Goal: Information Seeking & Learning: Learn about a topic

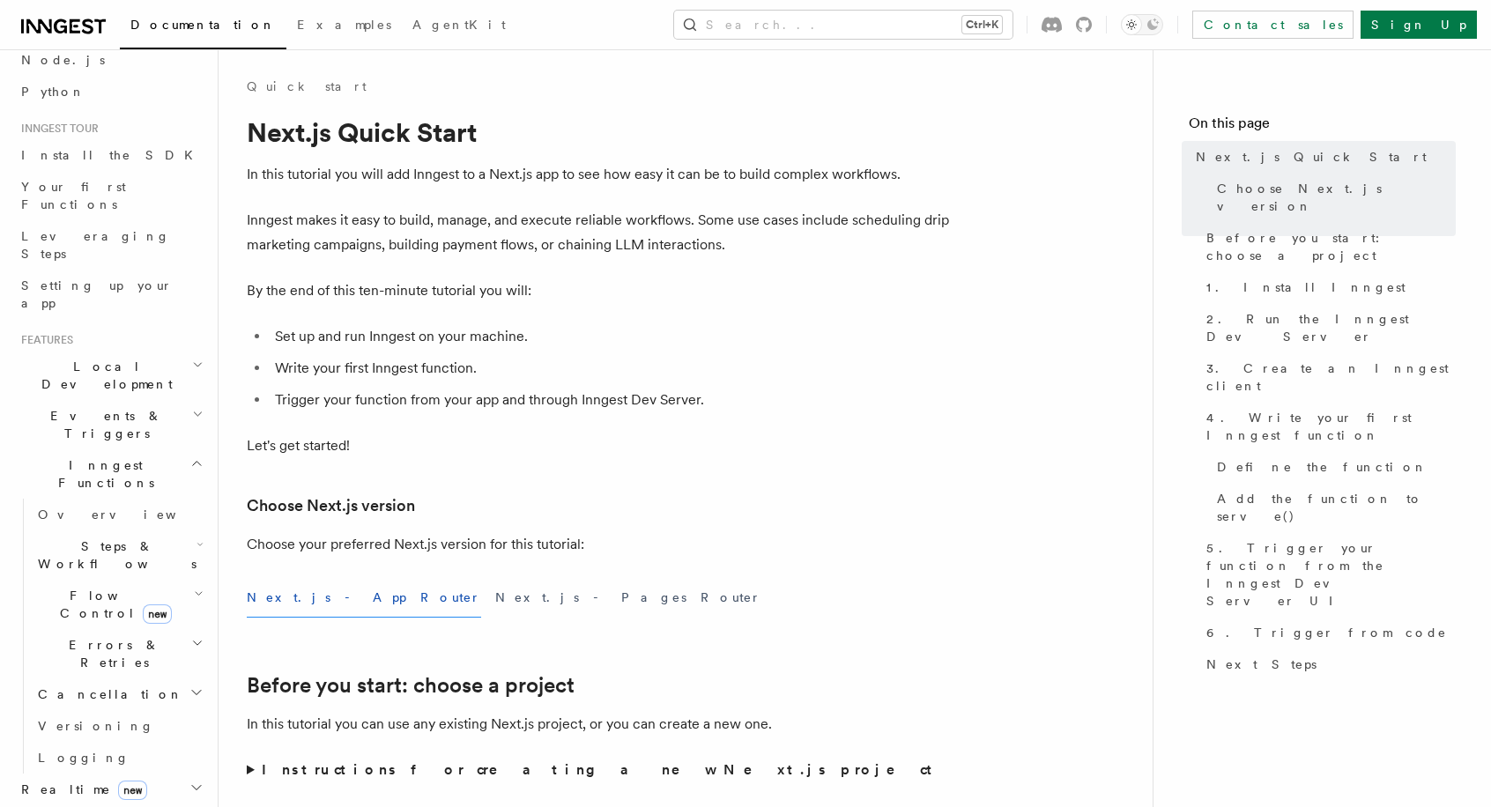
scroll to position [134, 0]
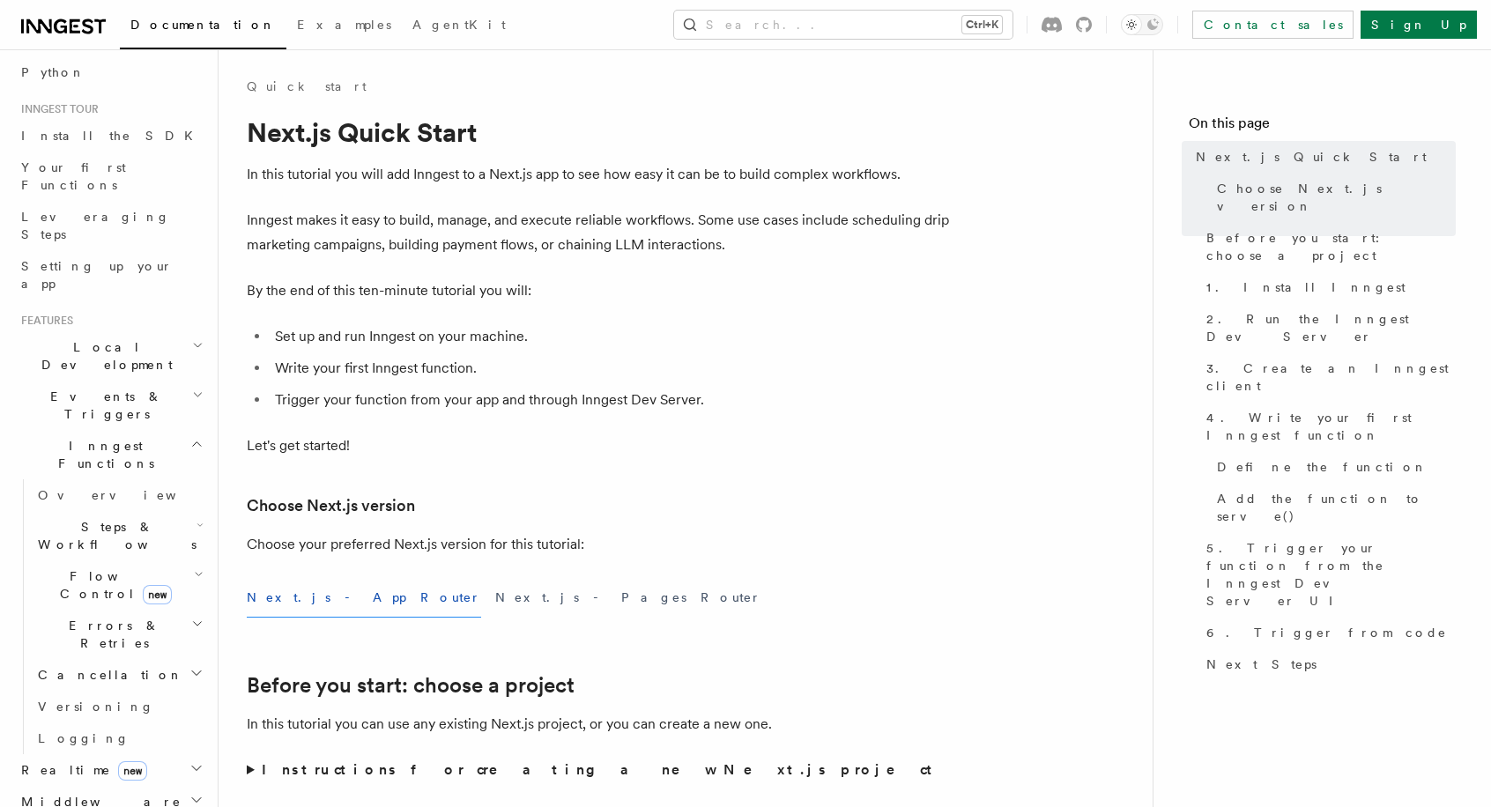
click at [79, 511] on h2 "Steps & Workflows" at bounding box center [119, 535] width 176 height 49
click at [85, 601] on span "Function steps" at bounding box center [123, 608] width 136 height 14
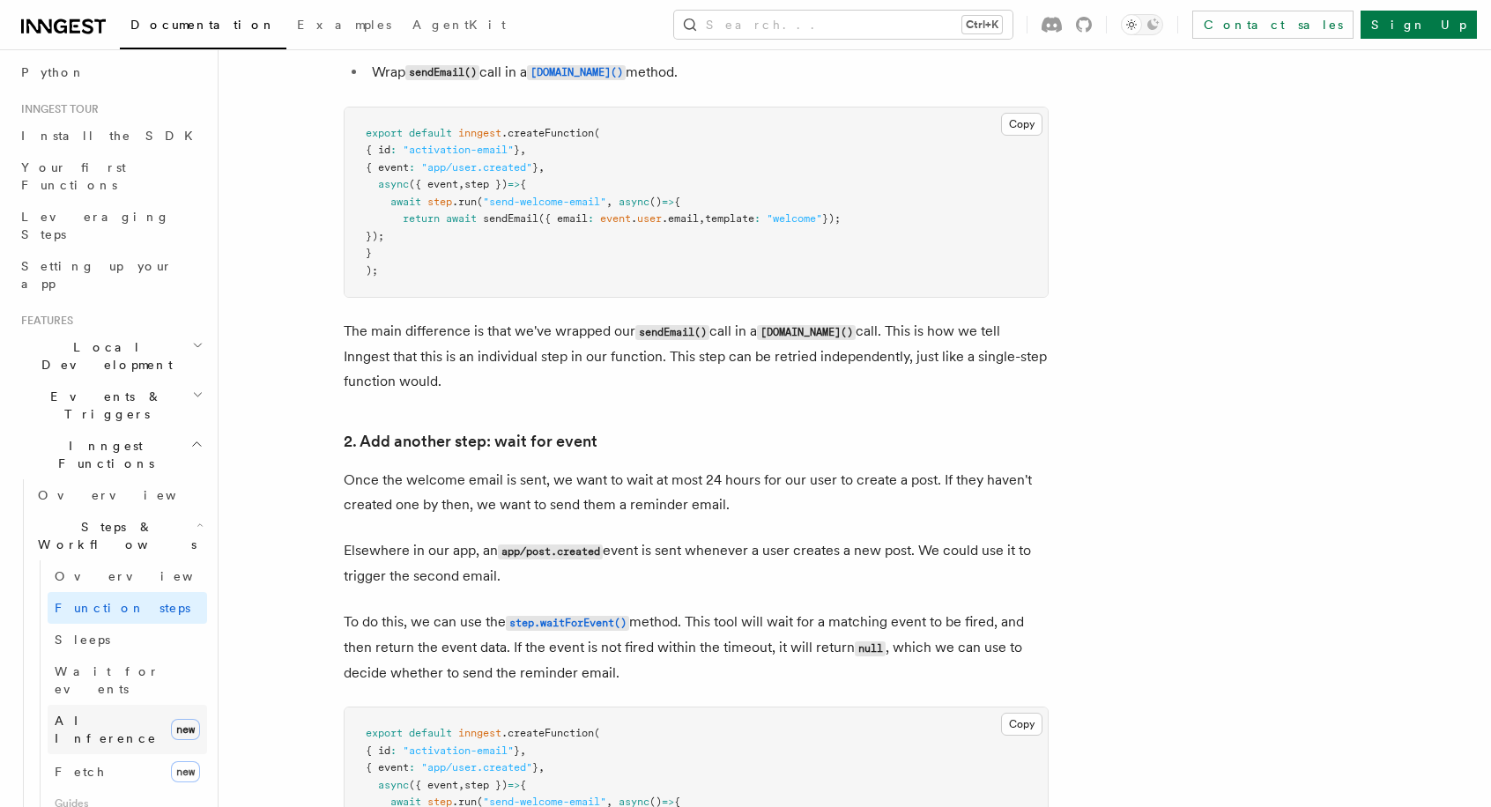
scroll to position [331, 0]
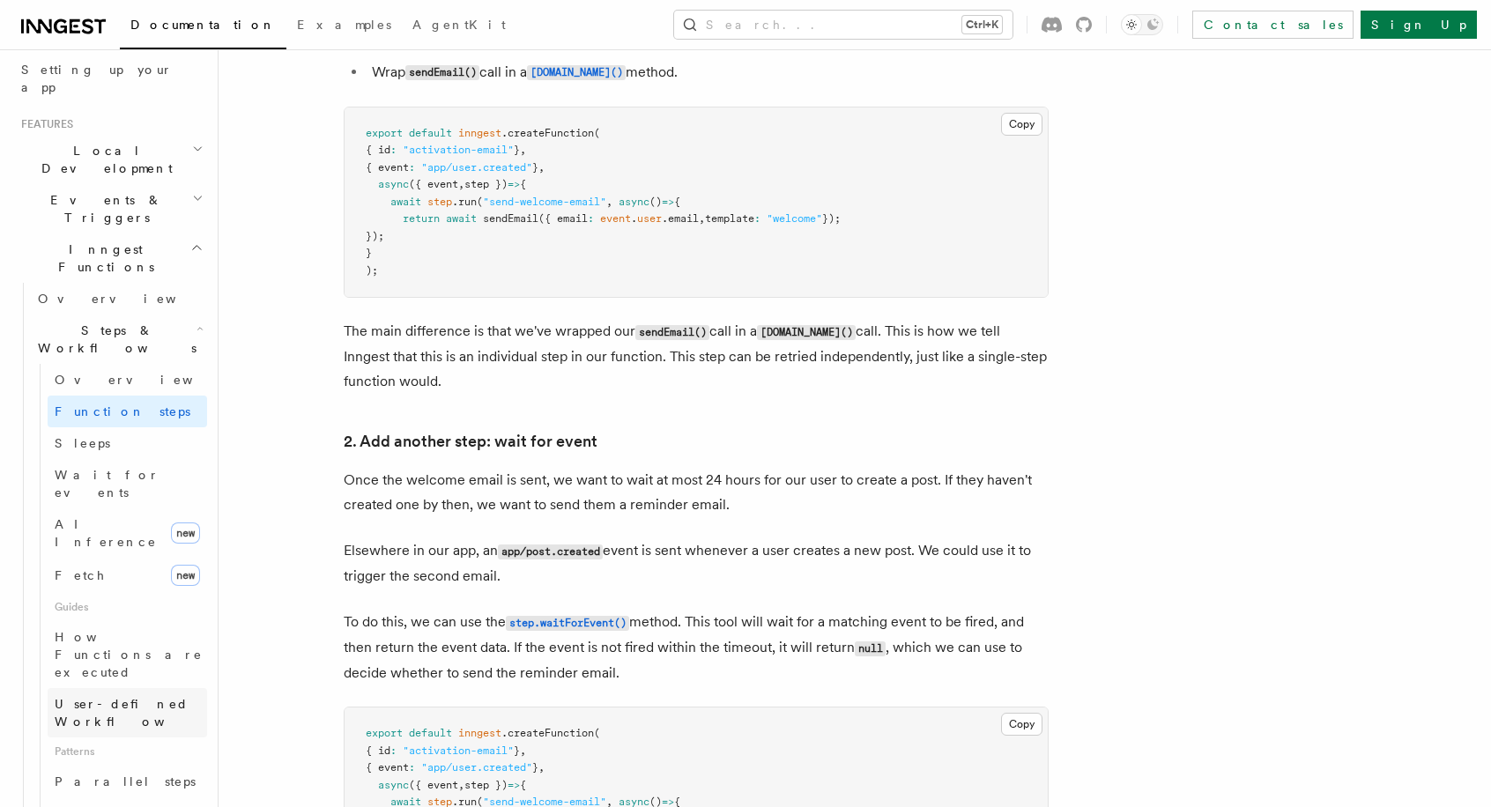
click at [109, 695] on span "User-defined Workflows" at bounding box center [134, 712] width 159 height 35
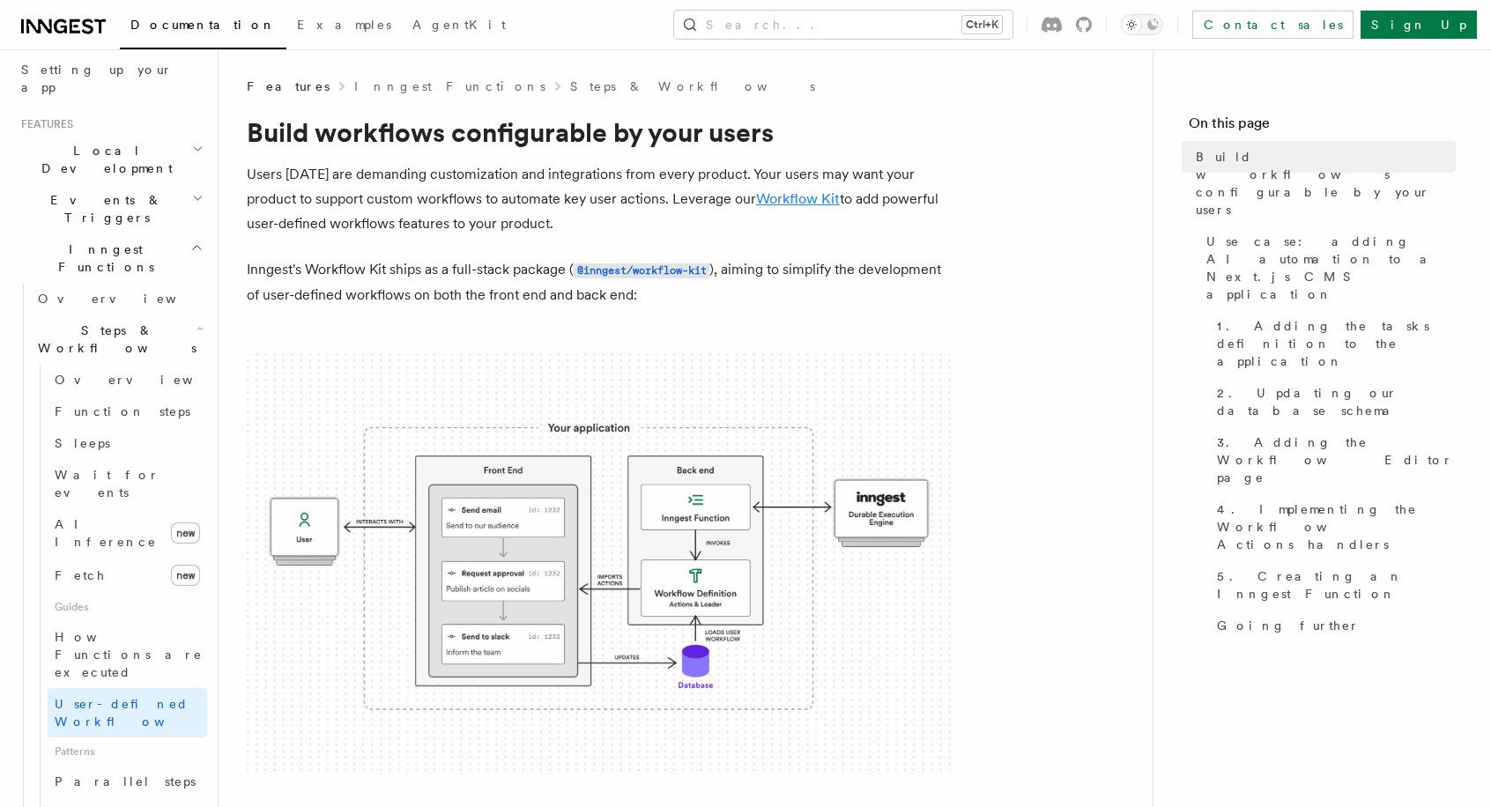
click at [779, 195] on link "Workflow Kit" at bounding box center [798, 198] width 84 height 17
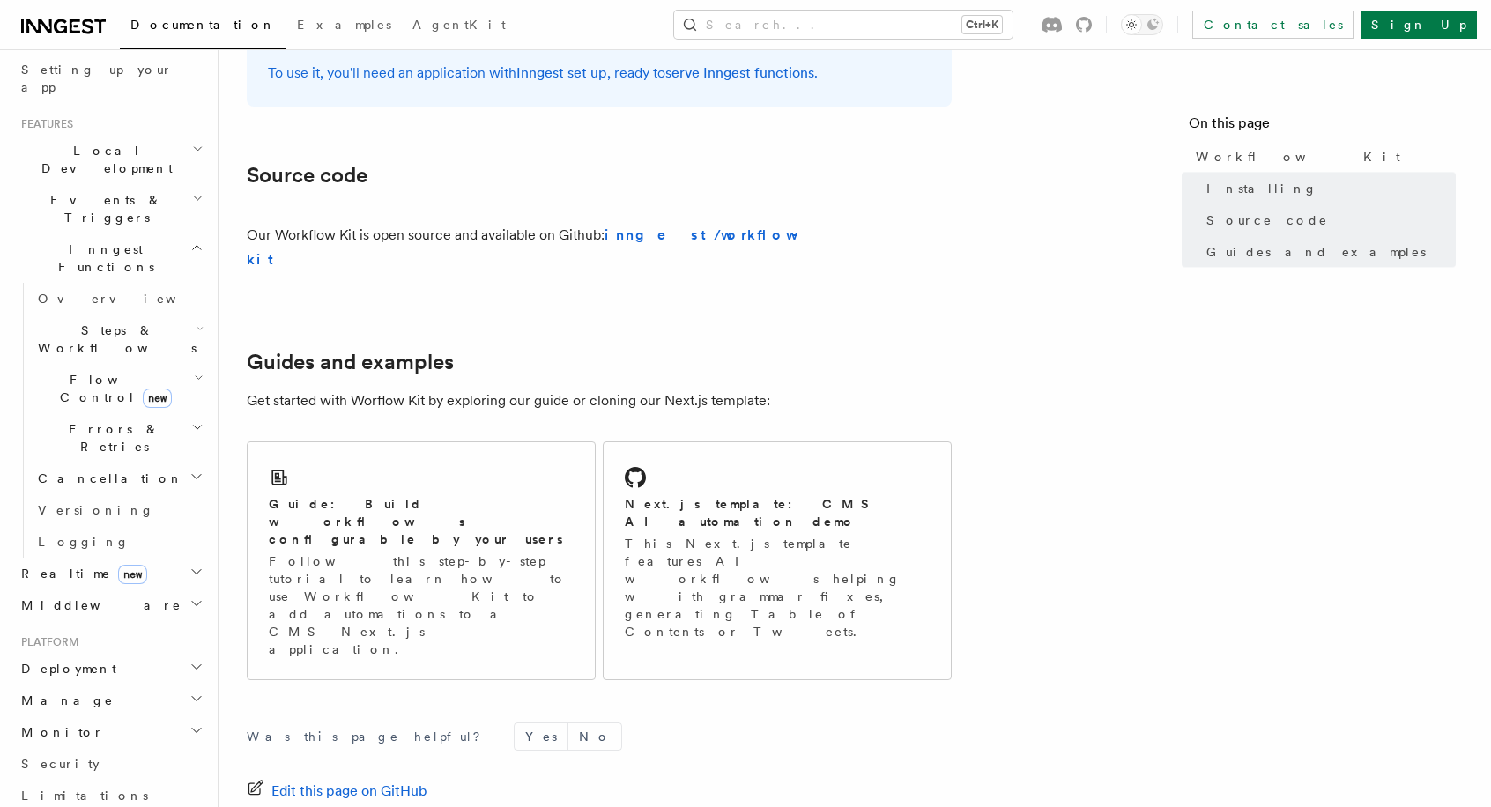
scroll to position [971, 0]
click at [685, 533] on p "This Next.js template features AI workflows helping with grammar fixes, generat…" at bounding box center [777, 586] width 305 height 106
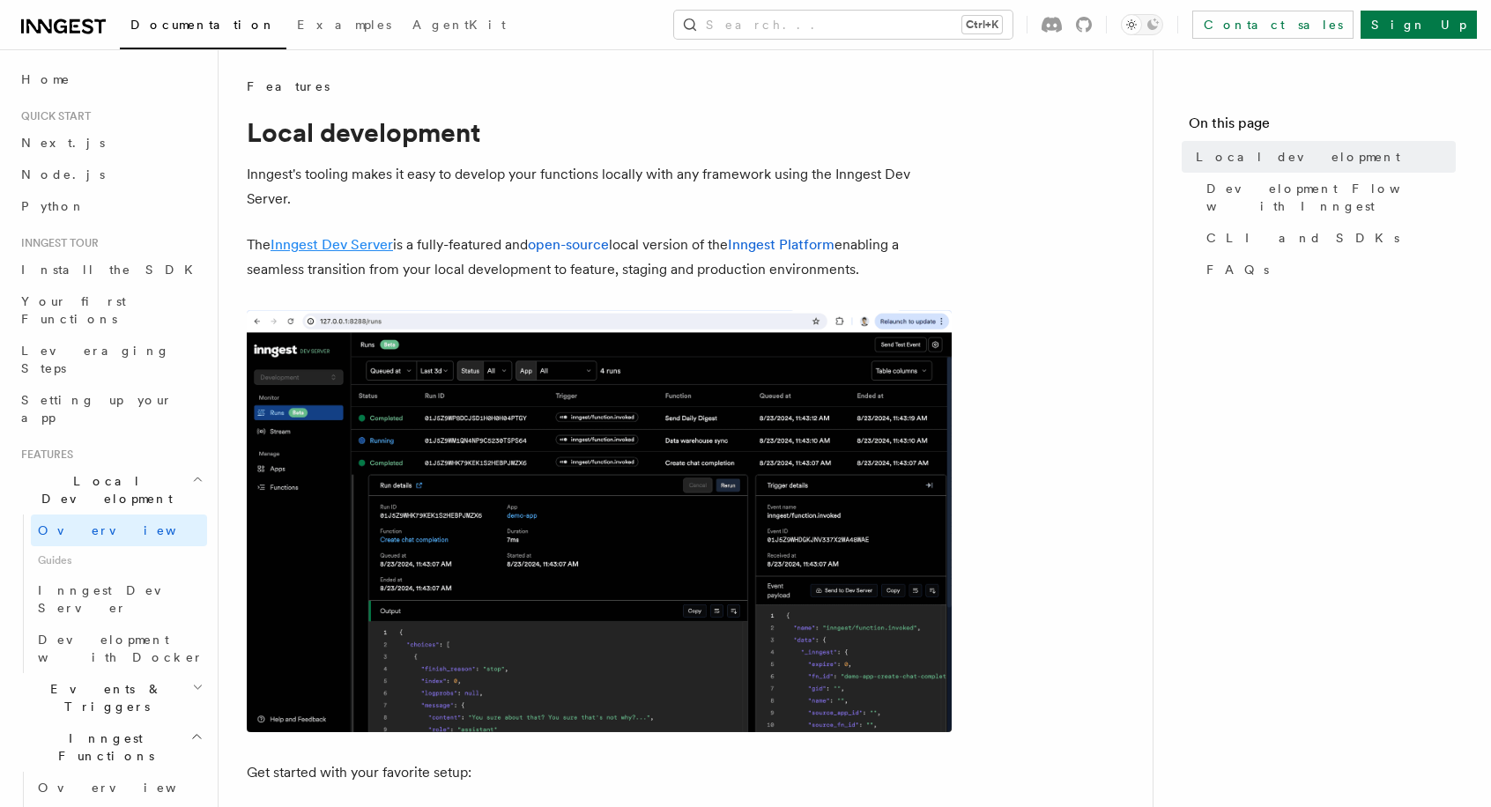
click at [376, 242] on link "Inngest Dev Server" at bounding box center [332, 244] width 123 height 17
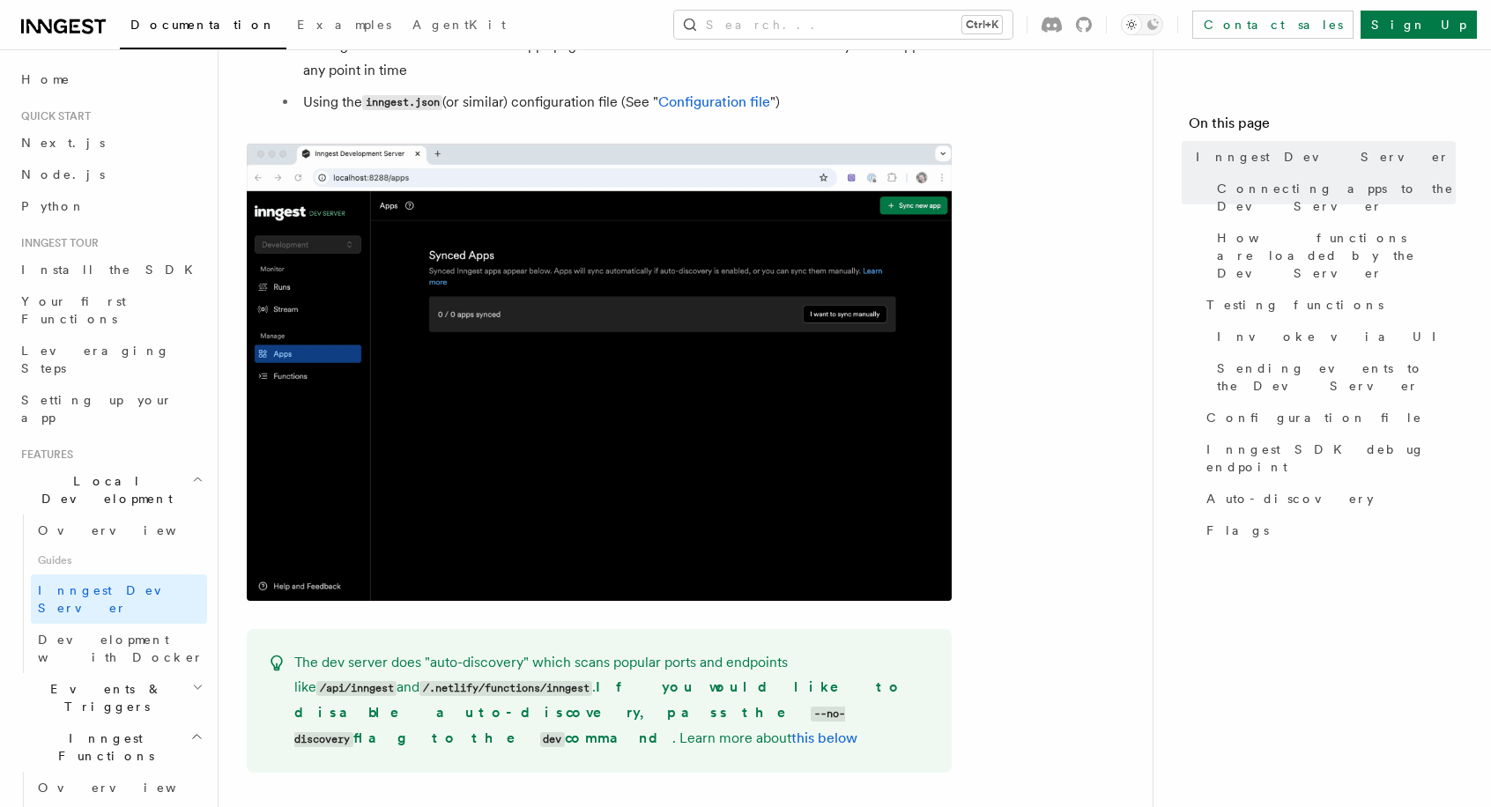
scroll to position [851, 0]
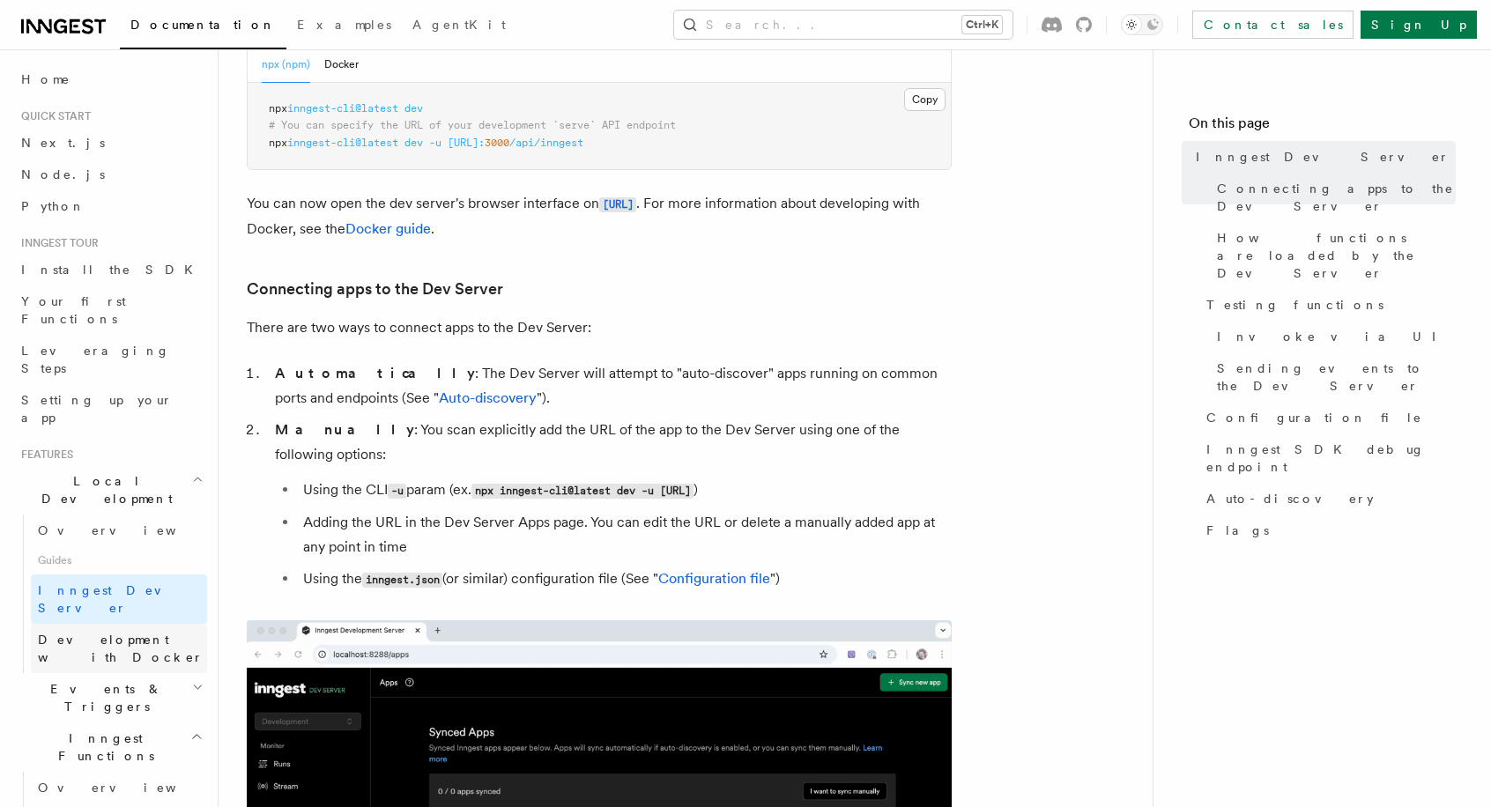
click at [111, 624] on link "Development with Docker" at bounding box center [119, 648] width 176 height 49
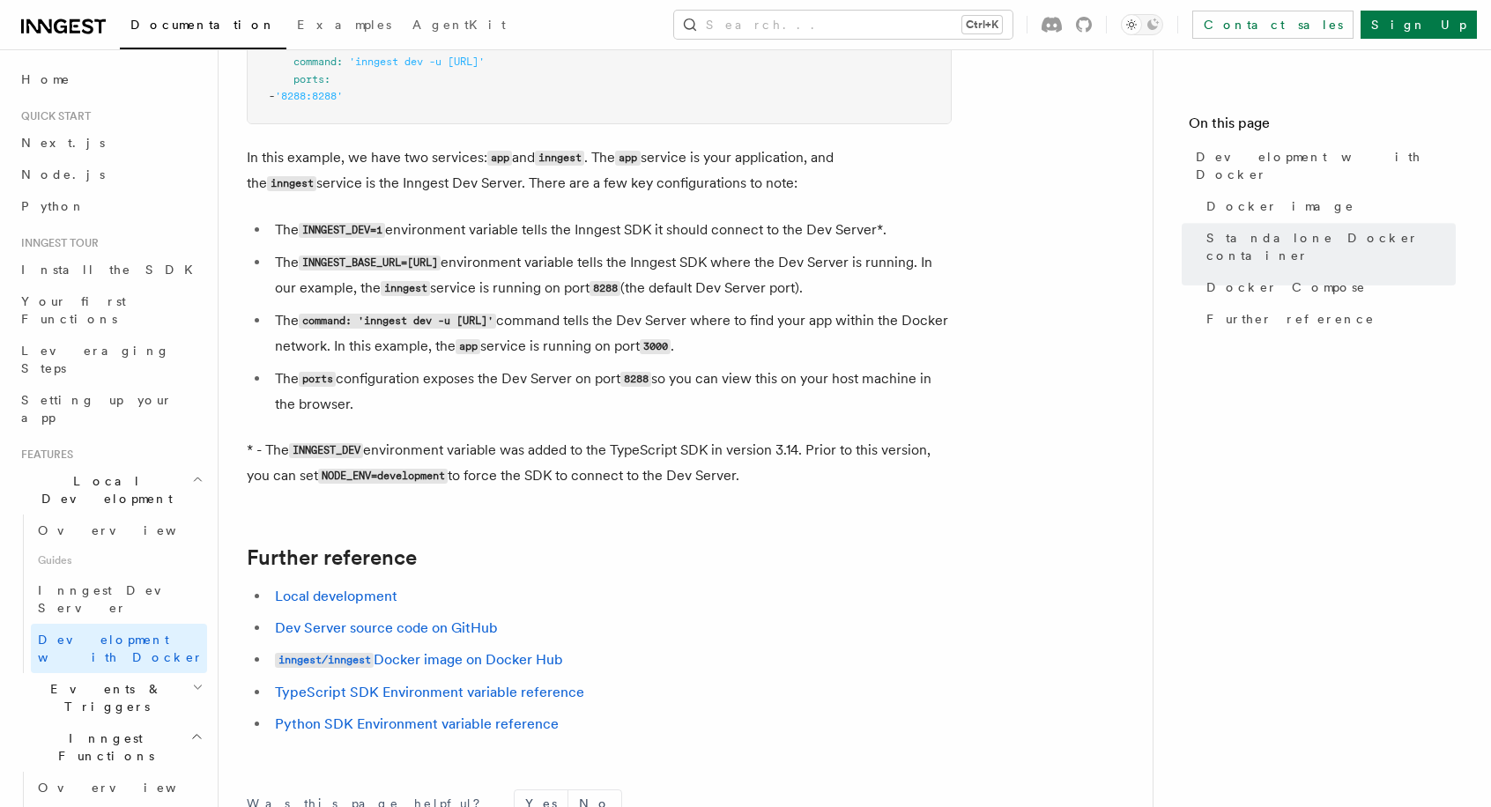
scroll to position [1505, 0]
click at [194, 581] on header "Search... Documentation Examples AgentKit Home Quick start Next.js Node.js Pyth…" at bounding box center [109, 428] width 219 height 758
click at [192, 680] on icon "button" at bounding box center [197, 687] width 11 height 14
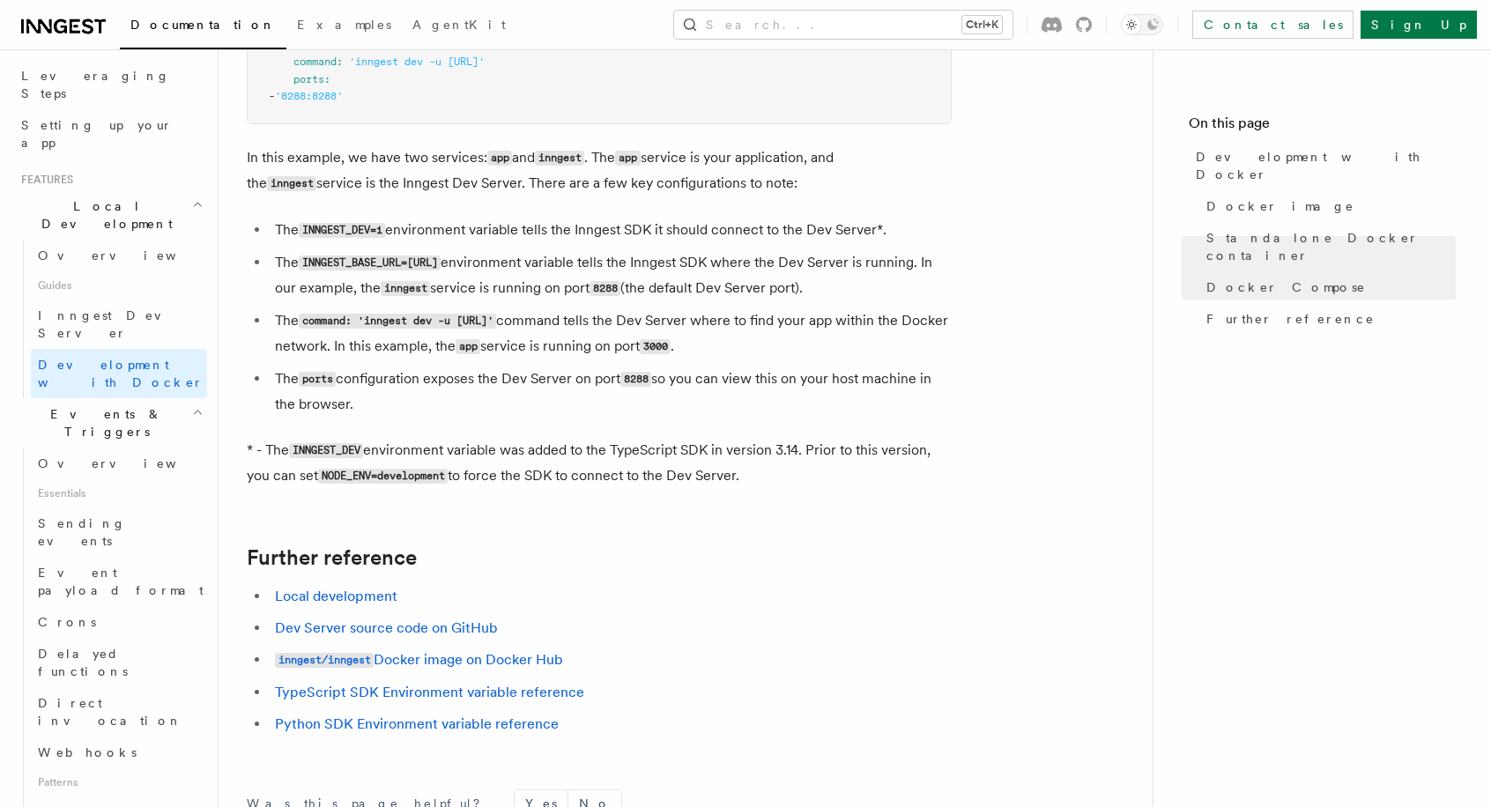
scroll to position [275, 0]
click at [85, 457] on span "Overview" at bounding box center [129, 464] width 182 height 14
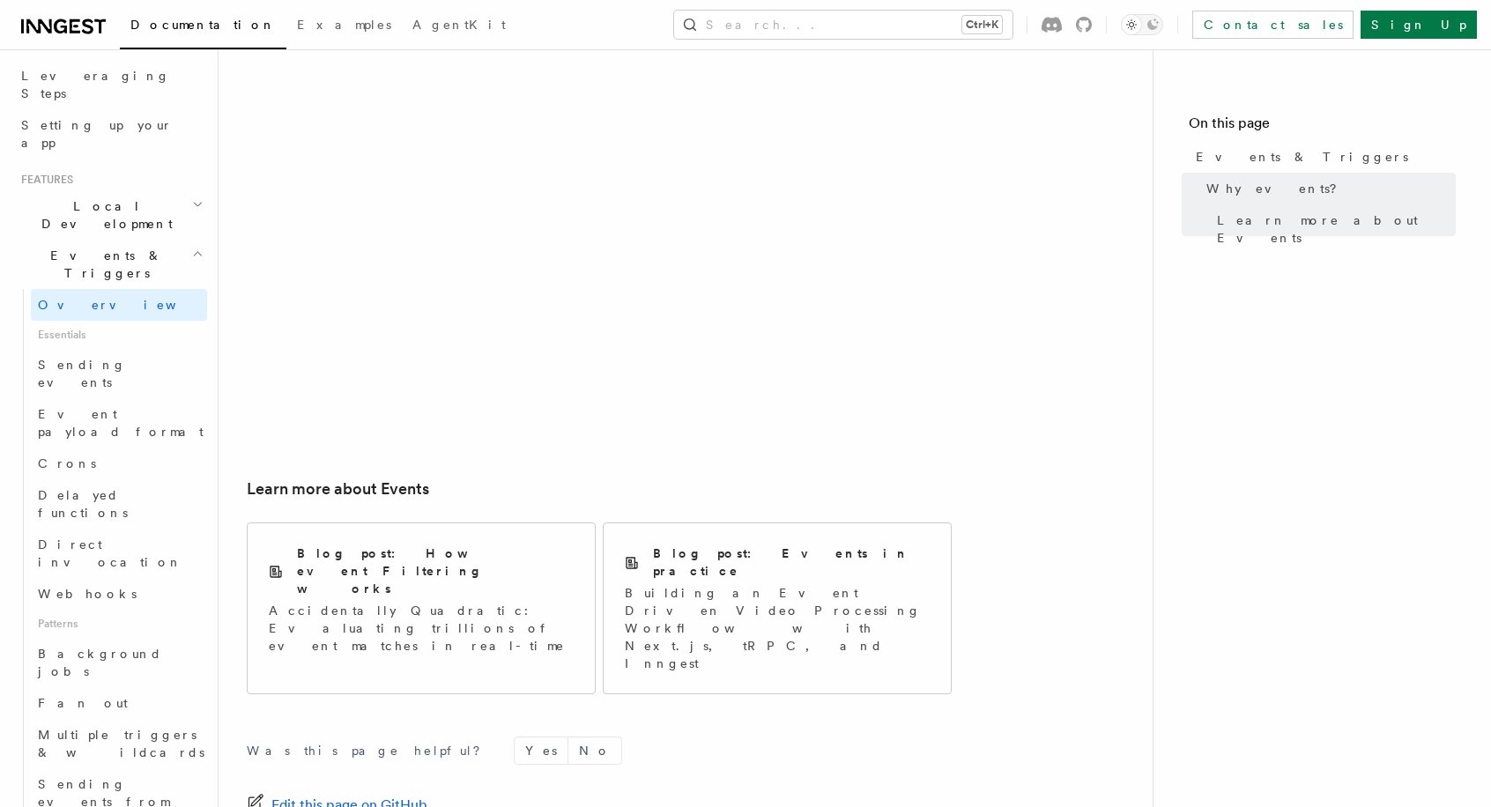
scroll to position [1014, 0]
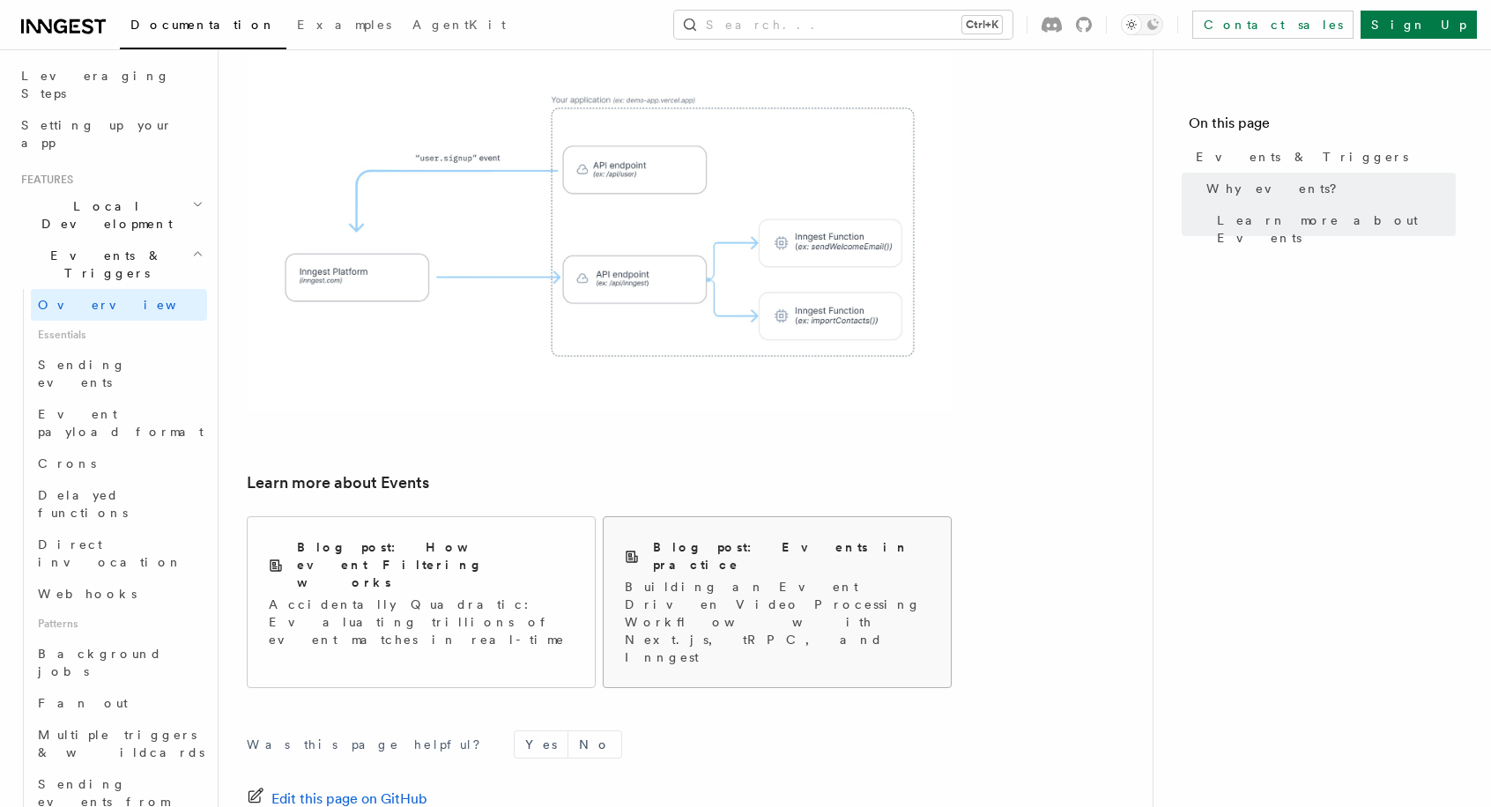
click at [727, 578] on p "Building an Event Driven Video Processing Workflow with Next.js, tRPC, and Inng…" at bounding box center [777, 622] width 305 height 88
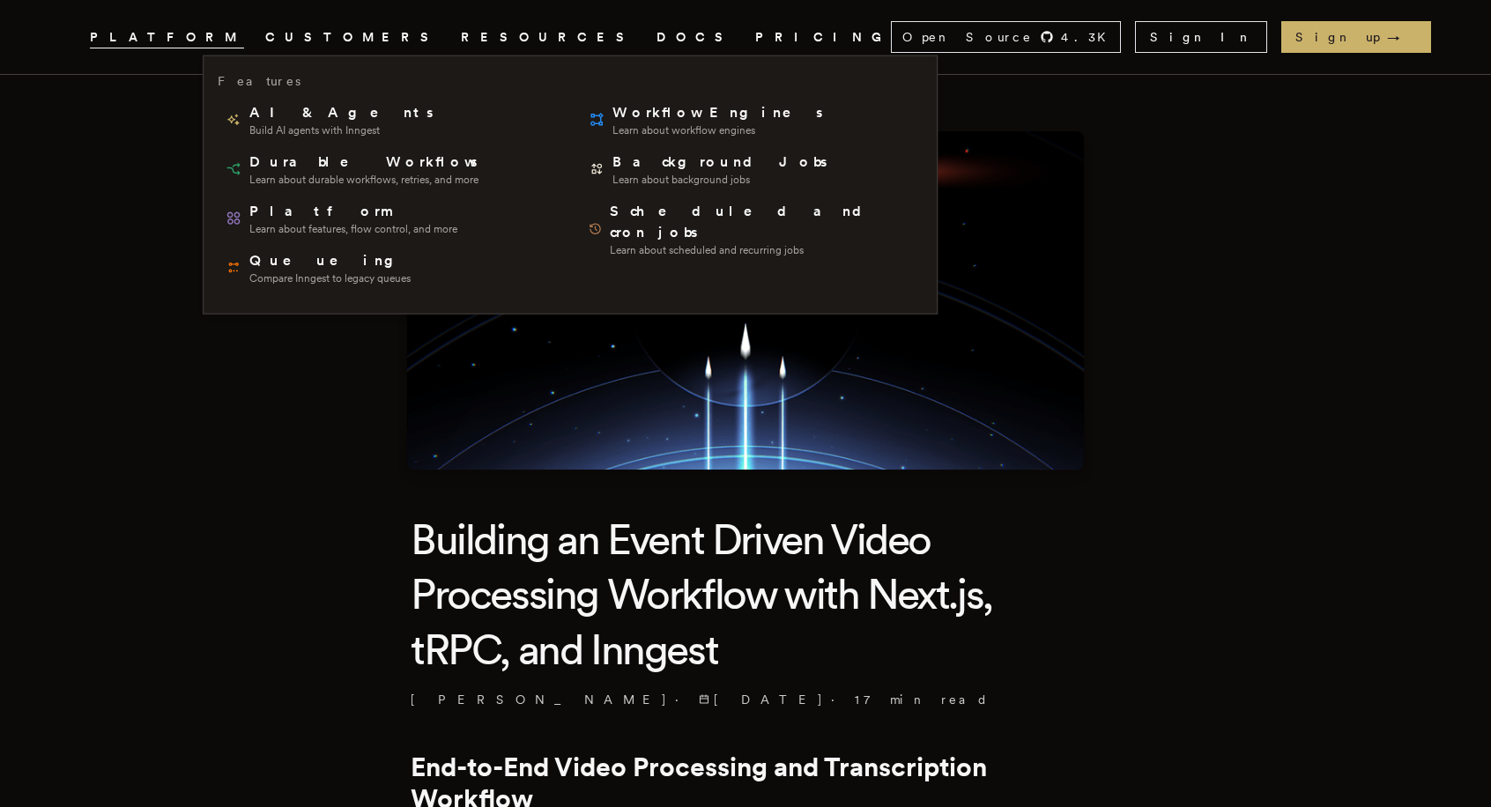
click at [231, 30] on span "PLATFORM" at bounding box center [167, 37] width 154 height 22
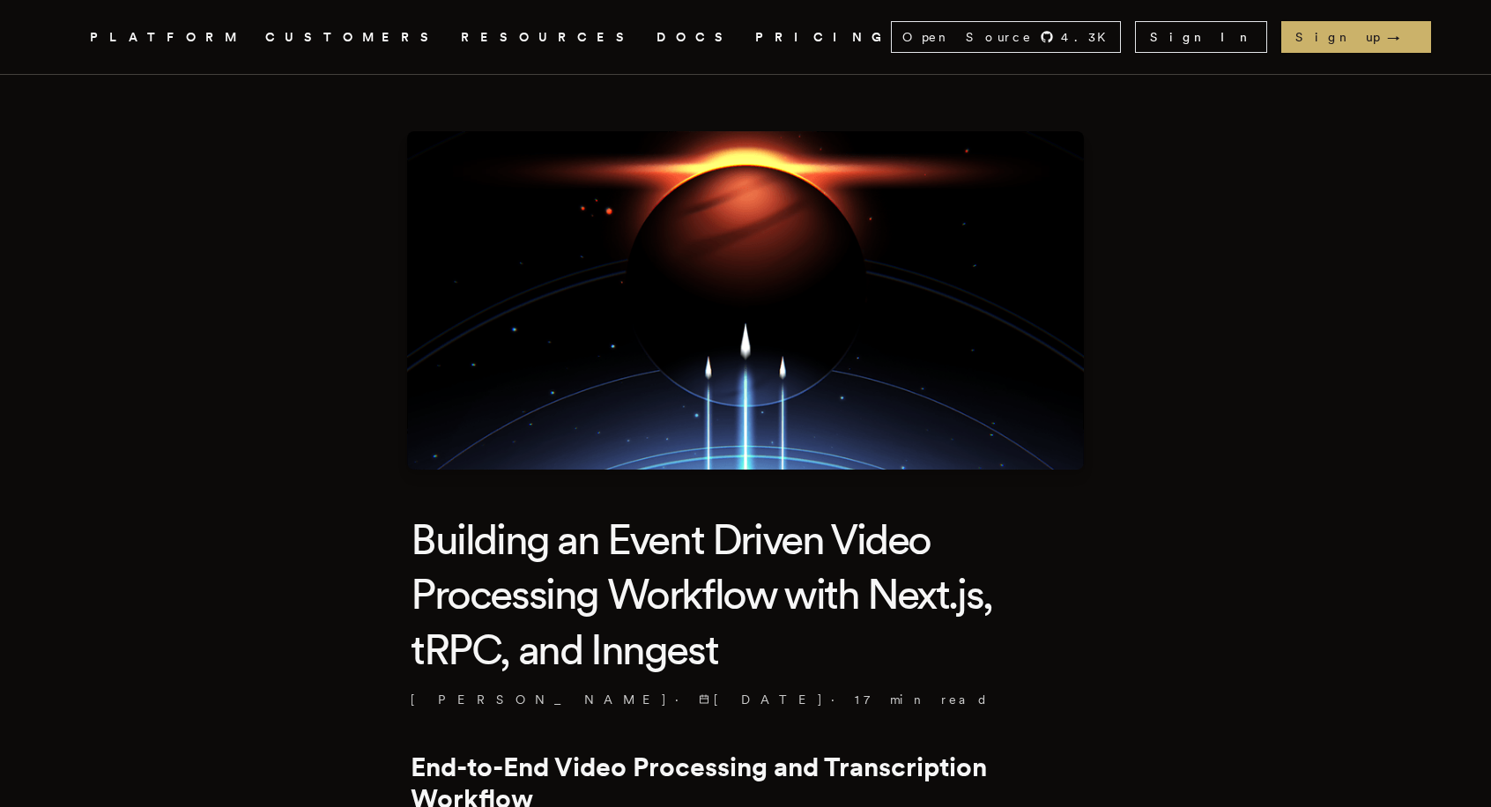
click at [231, 30] on span "PLATFORM" at bounding box center [167, 37] width 154 height 22
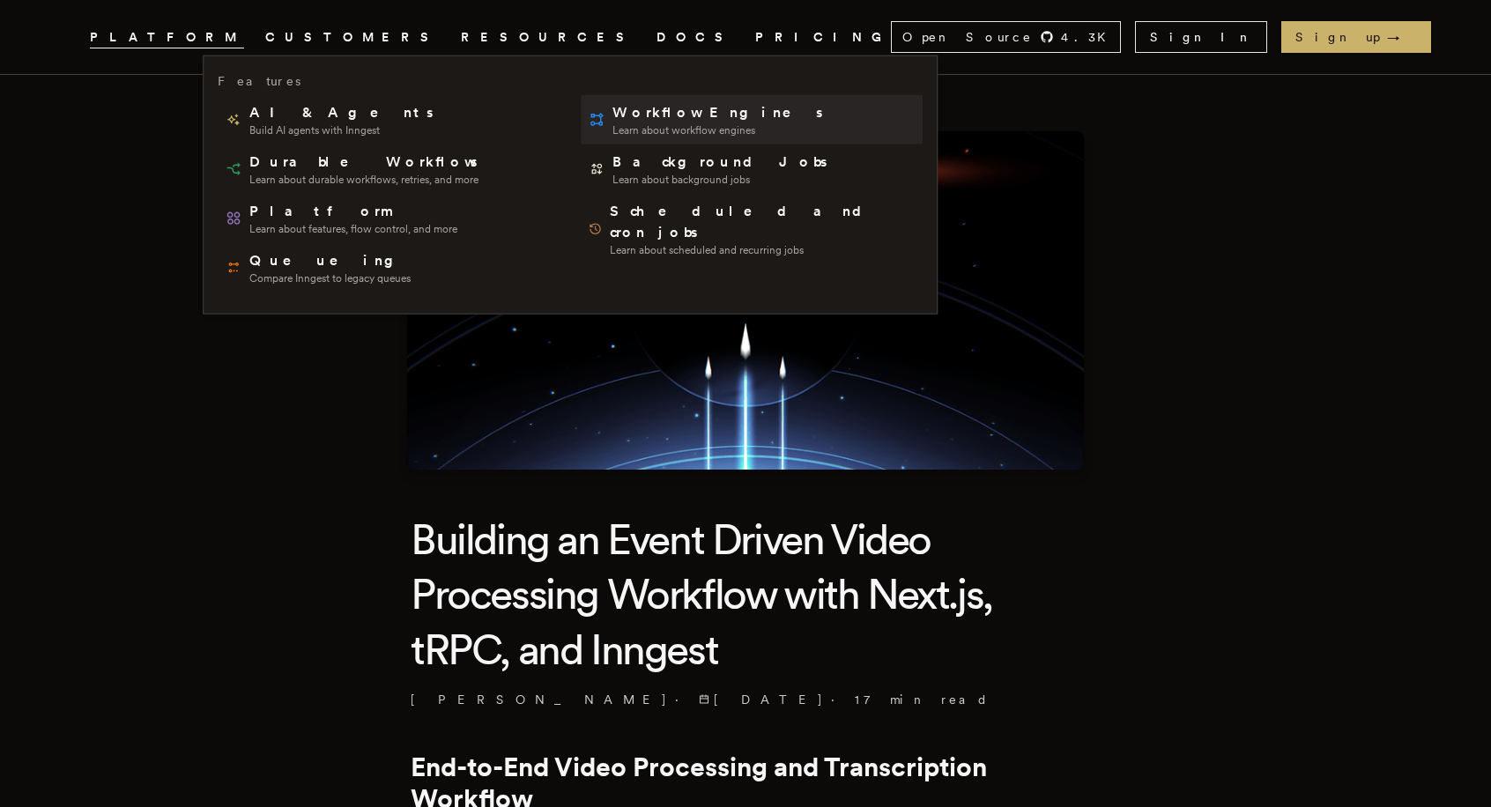
click at [613, 103] on span "Workflow Engines" at bounding box center [719, 112] width 213 height 21
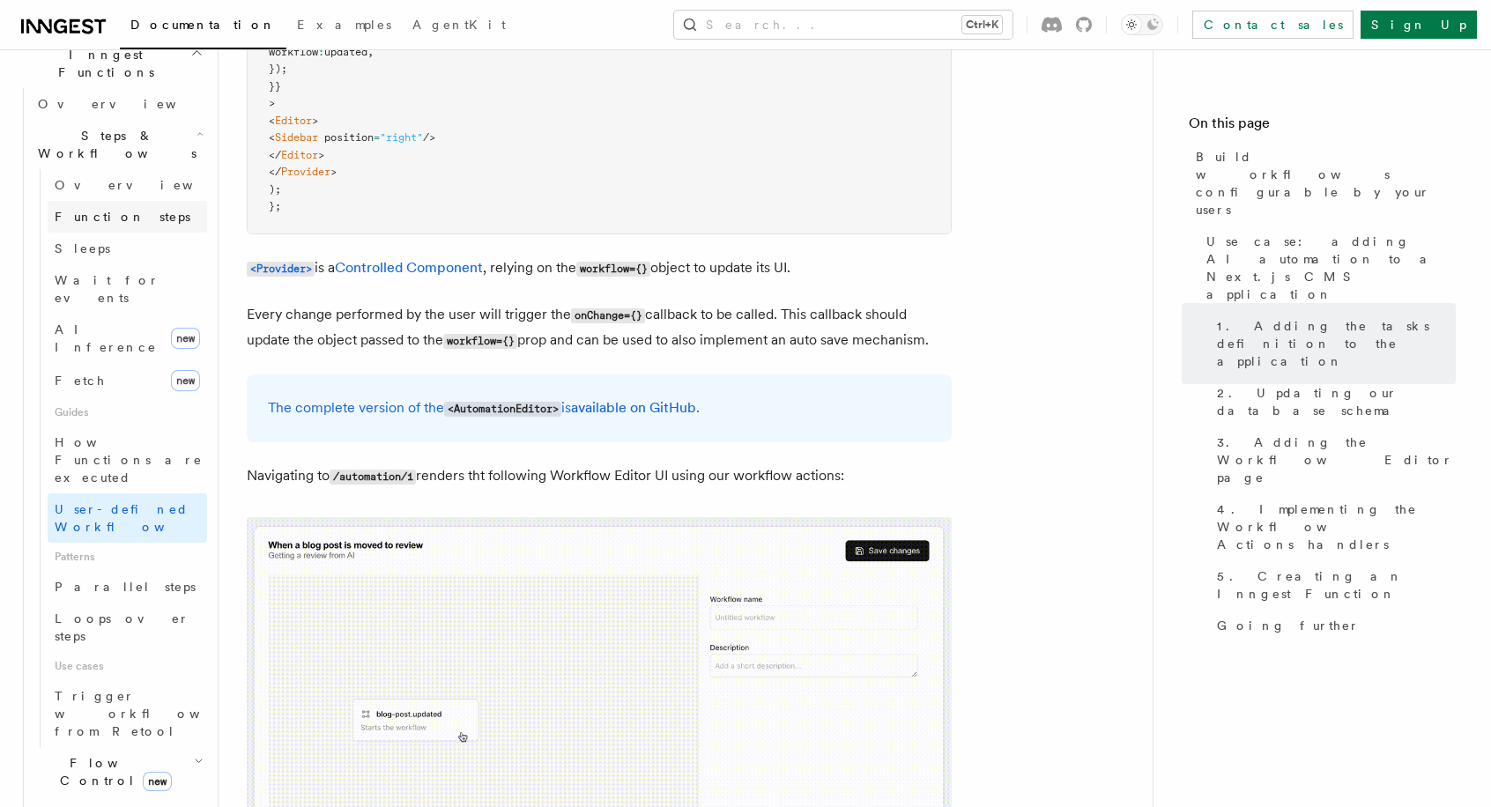
scroll to position [528, 0]
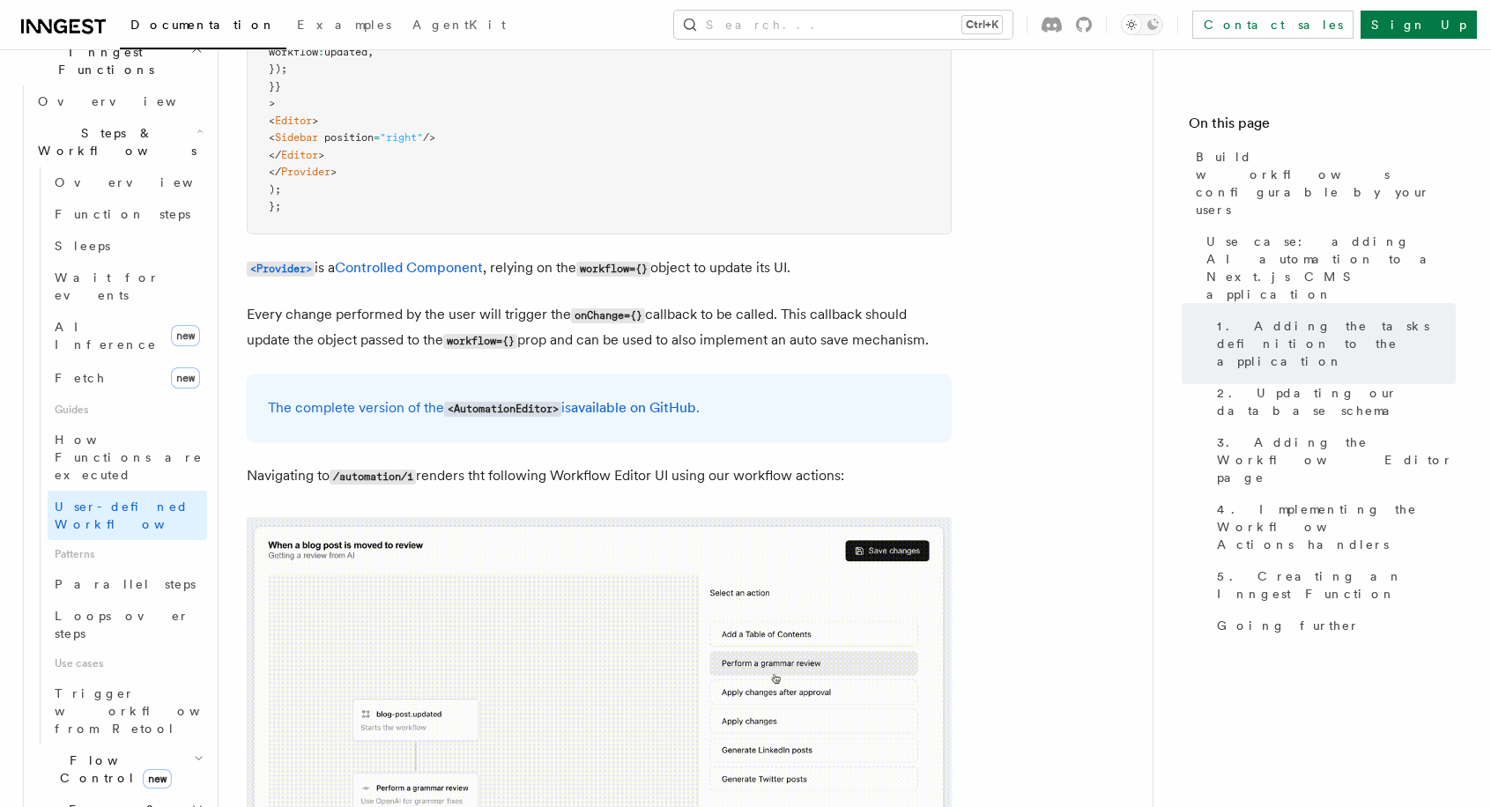
click at [143, 769] on span "new" at bounding box center [157, 778] width 29 height 19
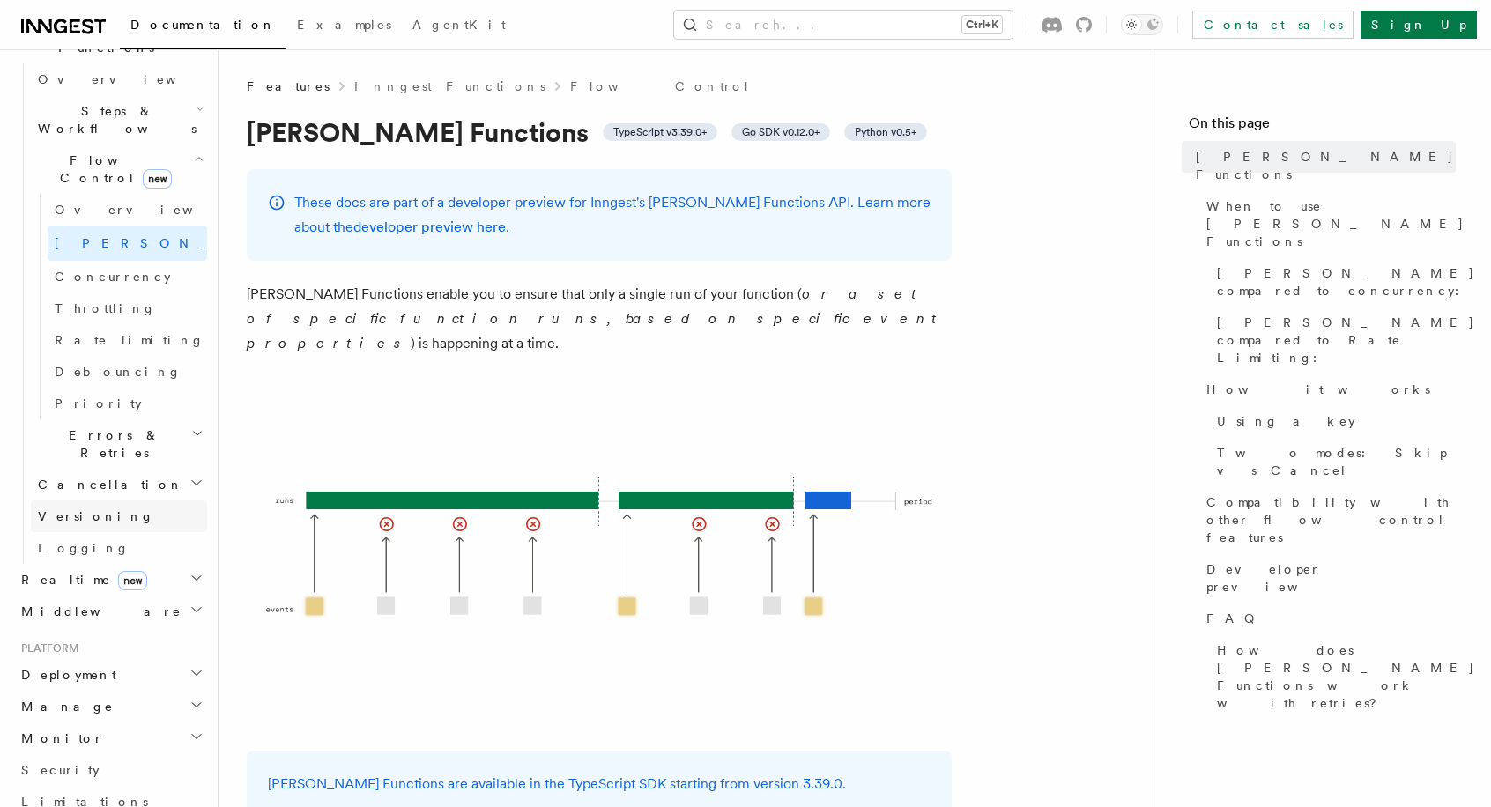
scroll to position [550, 0]
click at [81, 270] on span "Concurrency" at bounding box center [113, 277] width 116 height 14
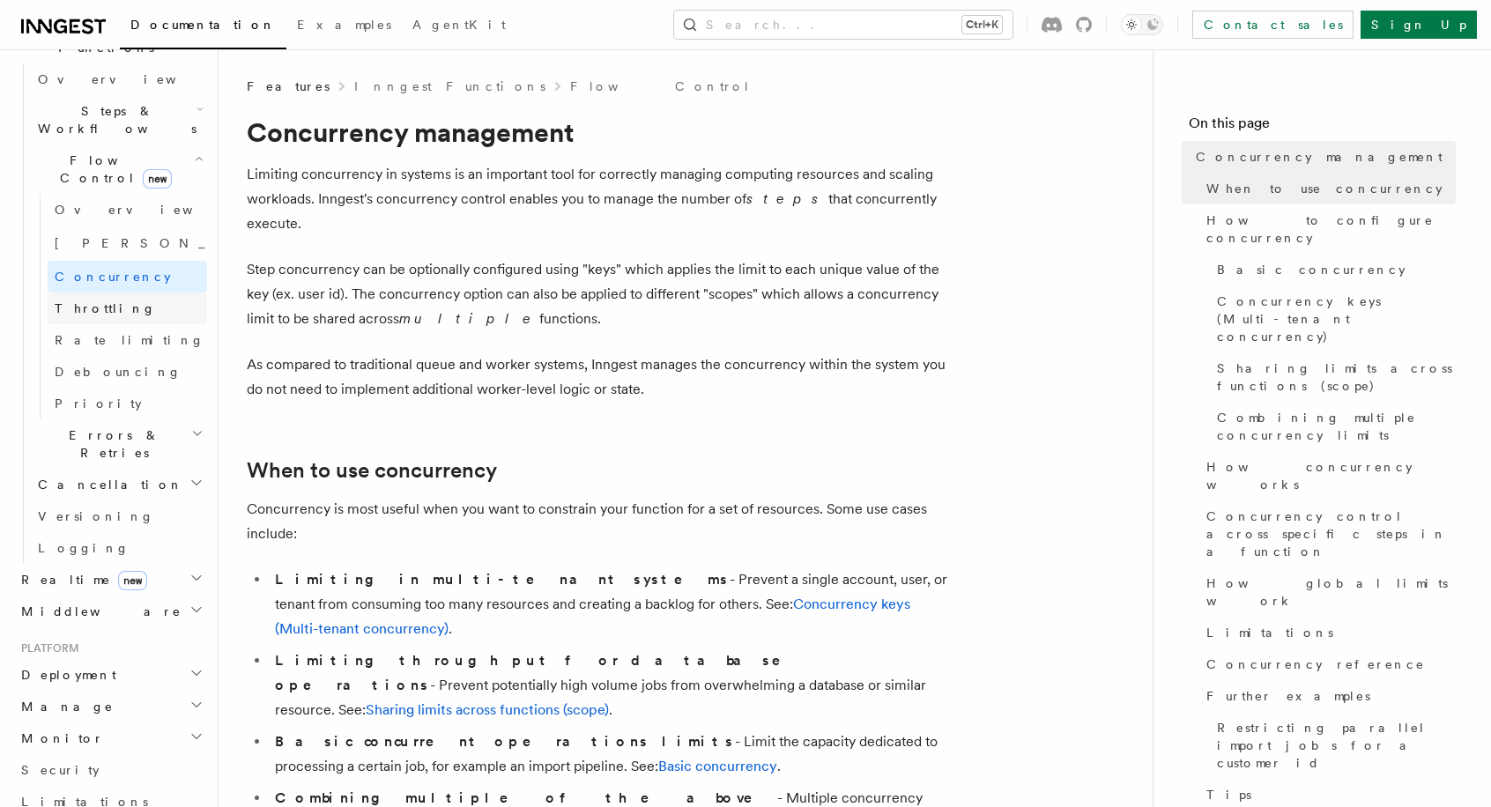
click at [79, 301] on span "Throttling" at bounding box center [105, 308] width 101 height 14
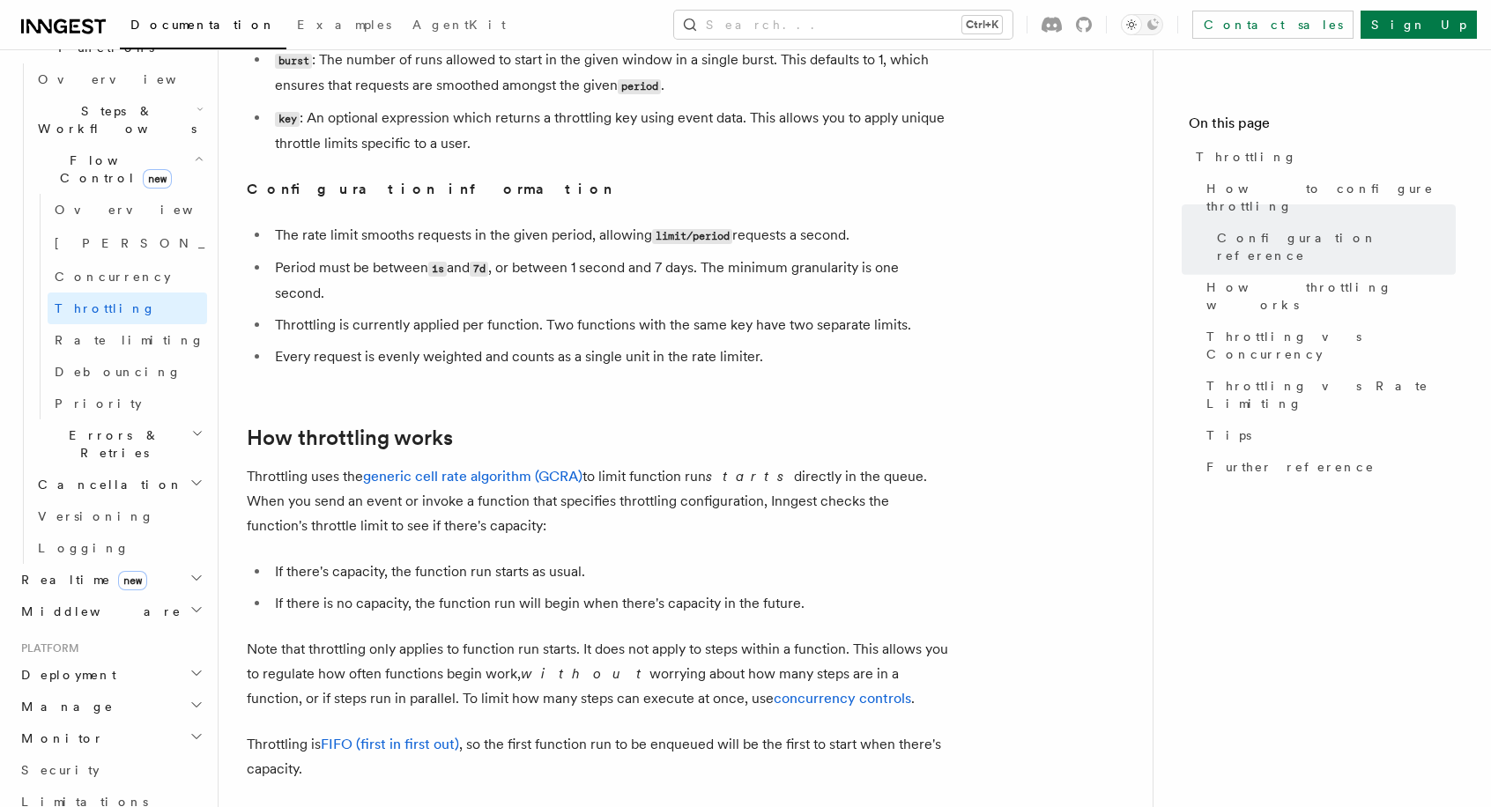
scroll to position [1065, 0]
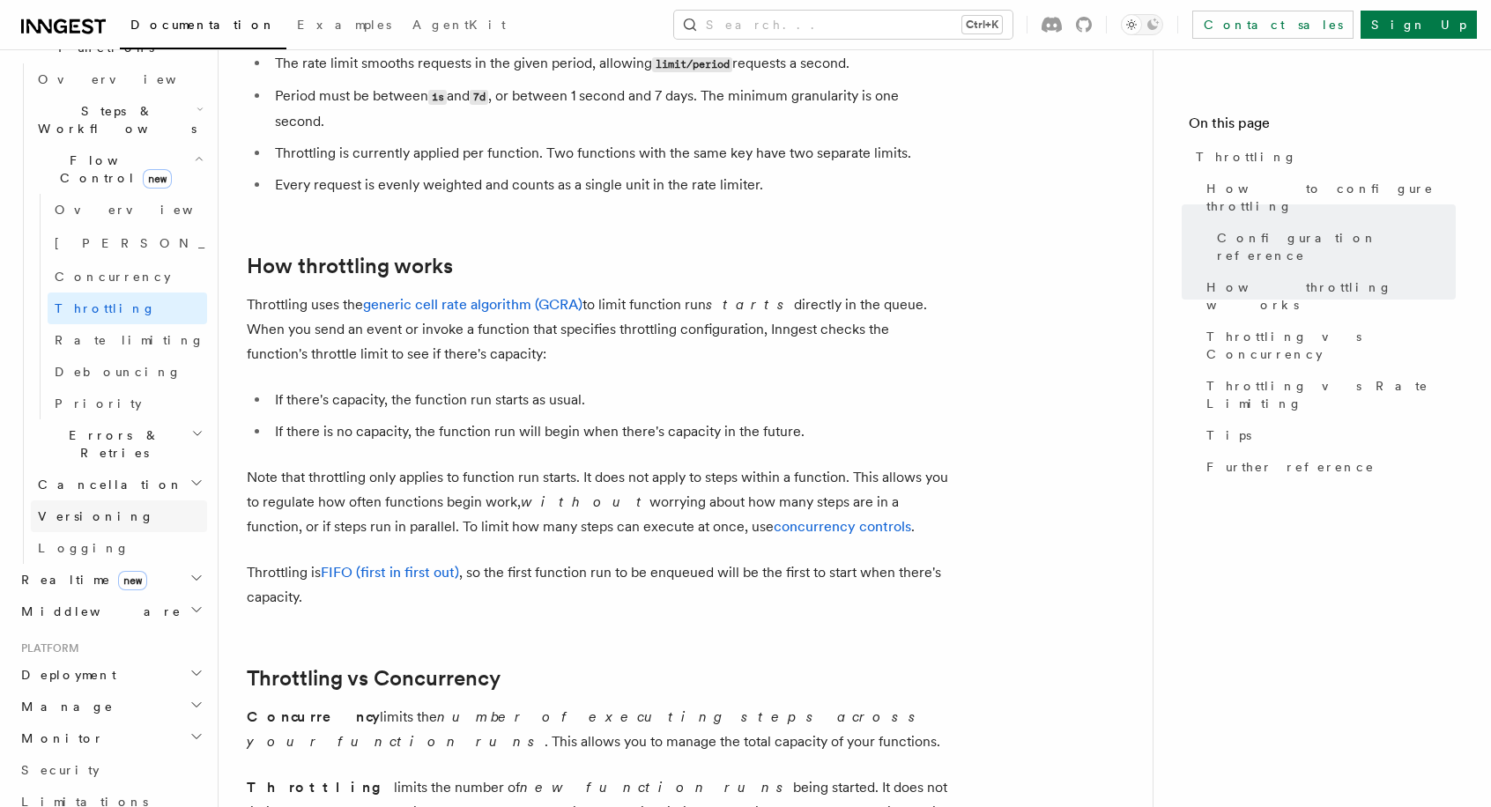
click at [84, 509] on span "Versioning" at bounding box center [96, 516] width 116 height 14
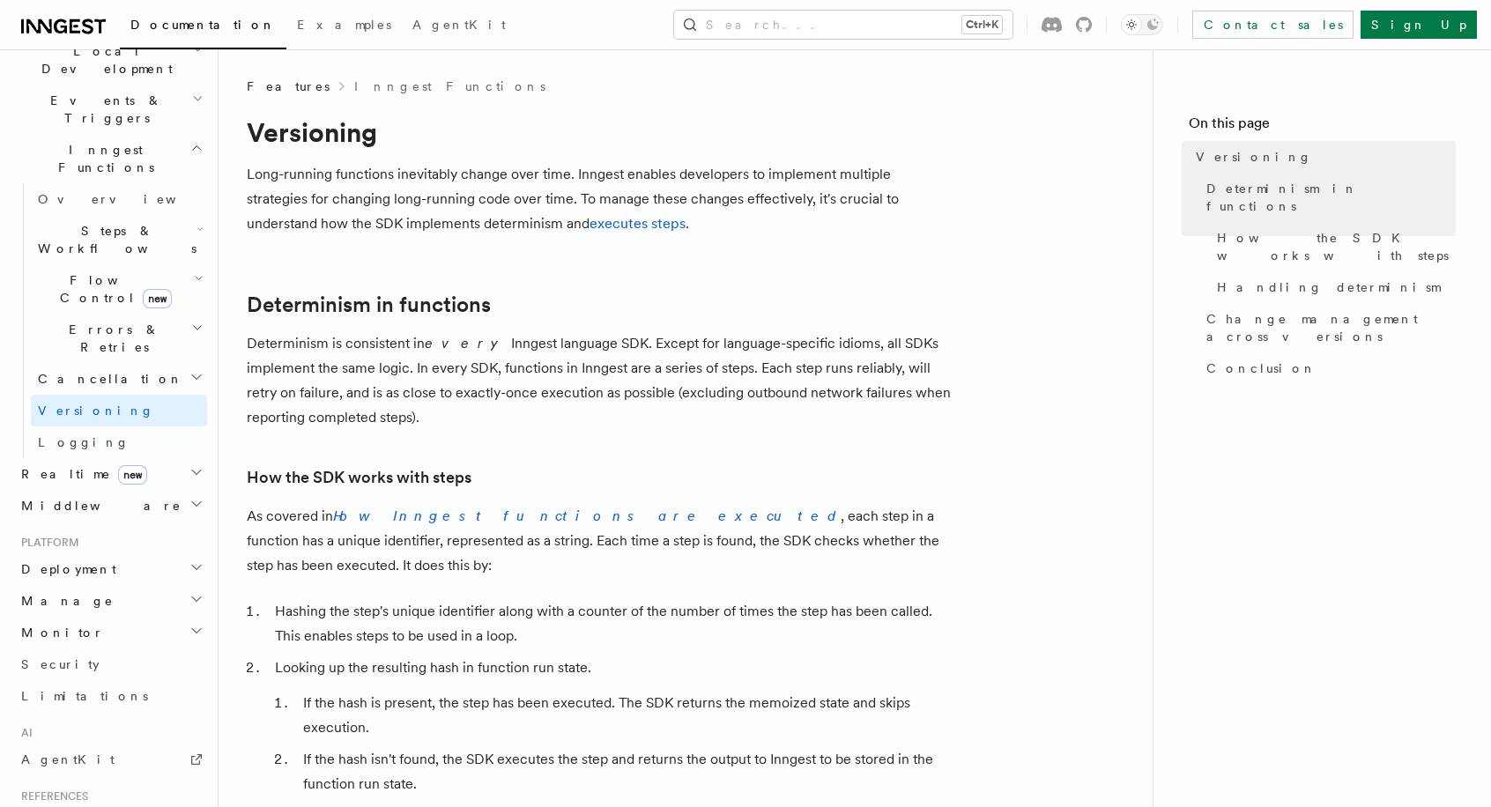
scroll to position [432, 0]
click at [155, 457] on h2 "Realtime new" at bounding box center [110, 473] width 193 height 32
click at [143, 529] on span "React hooks / Next.js" at bounding box center [116, 545] width 156 height 32
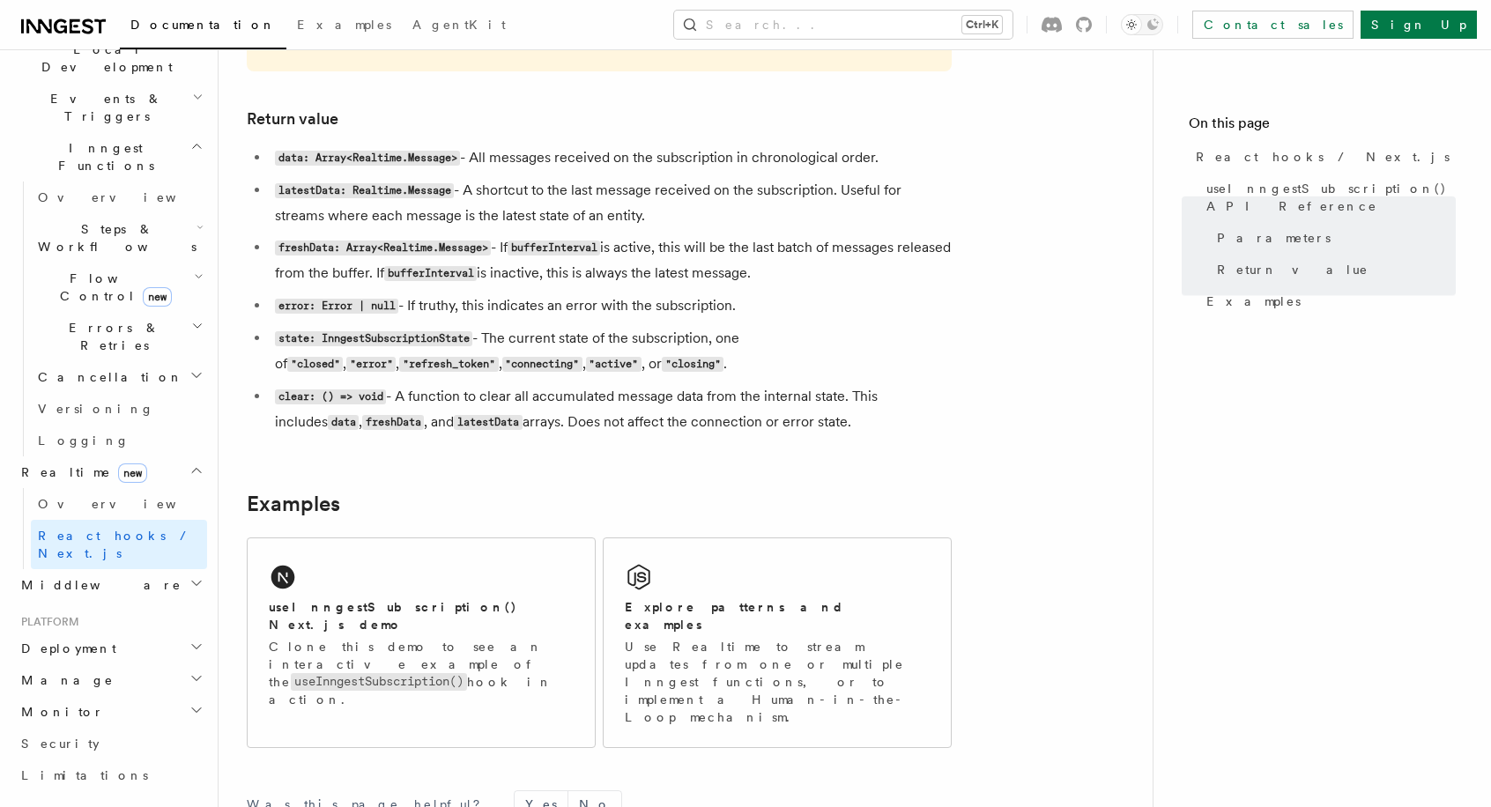
scroll to position [1474, 0]
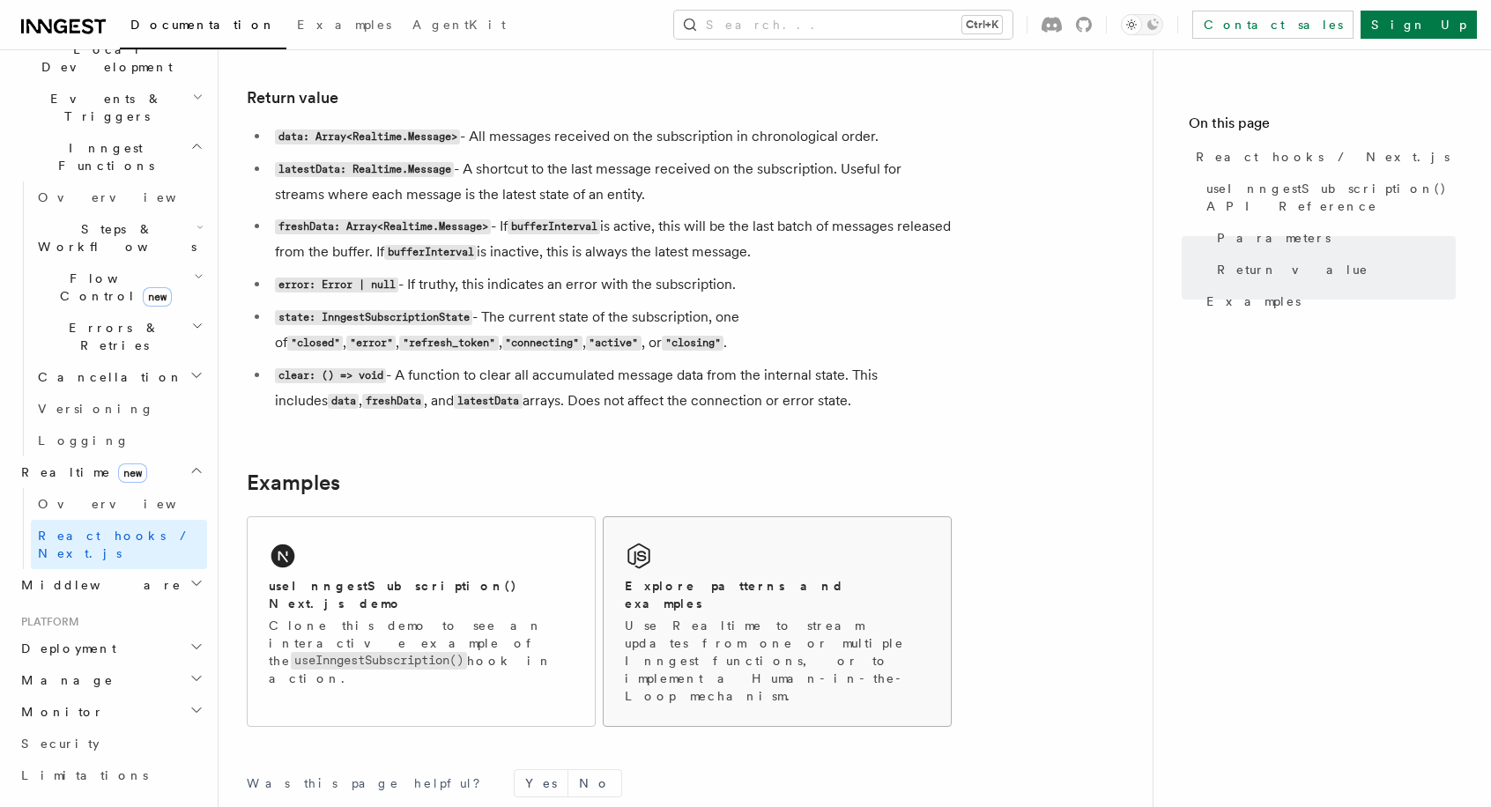
click at [724, 589] on h2 "Explore patterns and examples" at bounding box center [777, 594] width 305 height 35
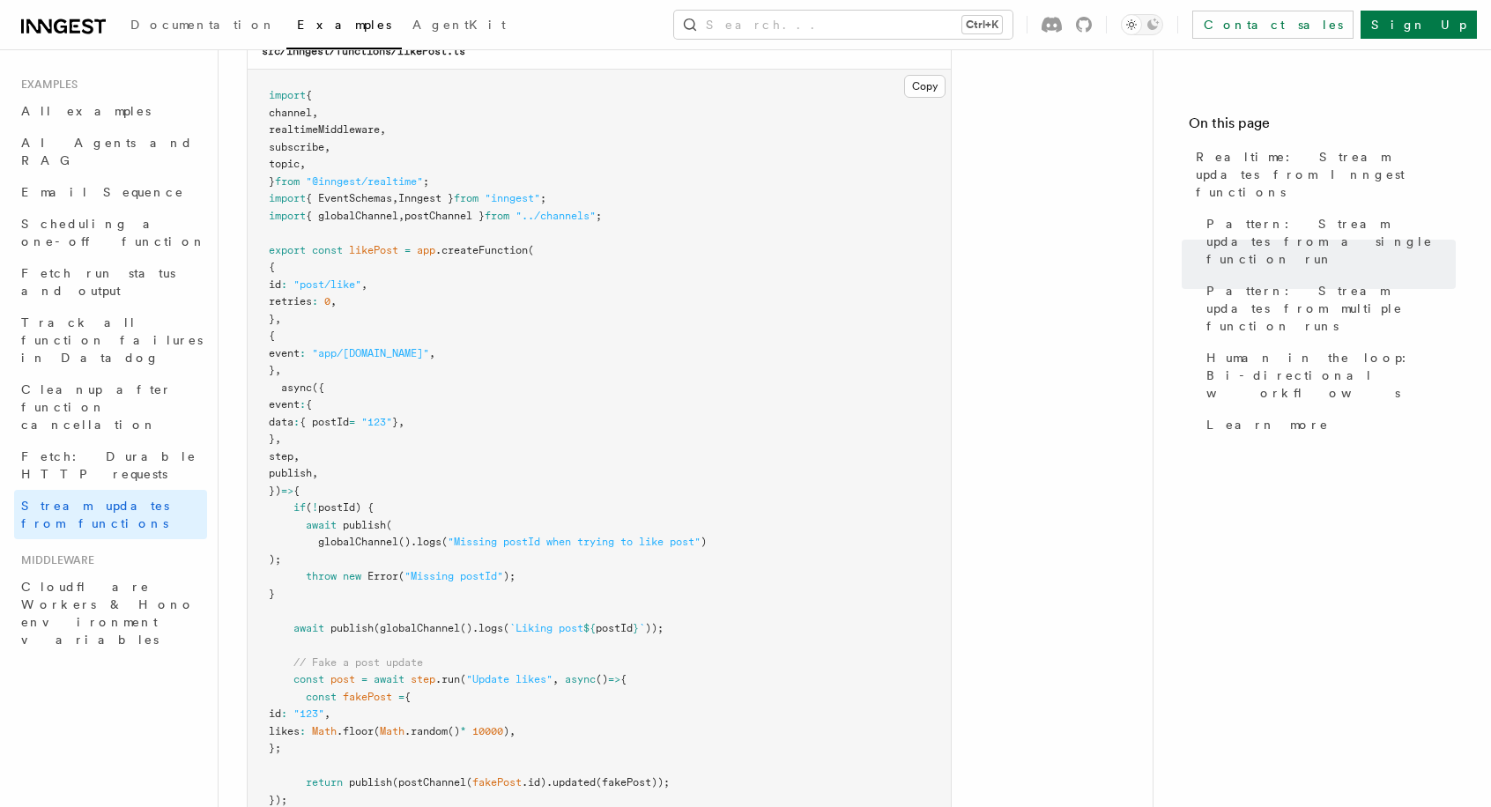
scroll to position [2341, 0]
